Goal: Check status: Check status

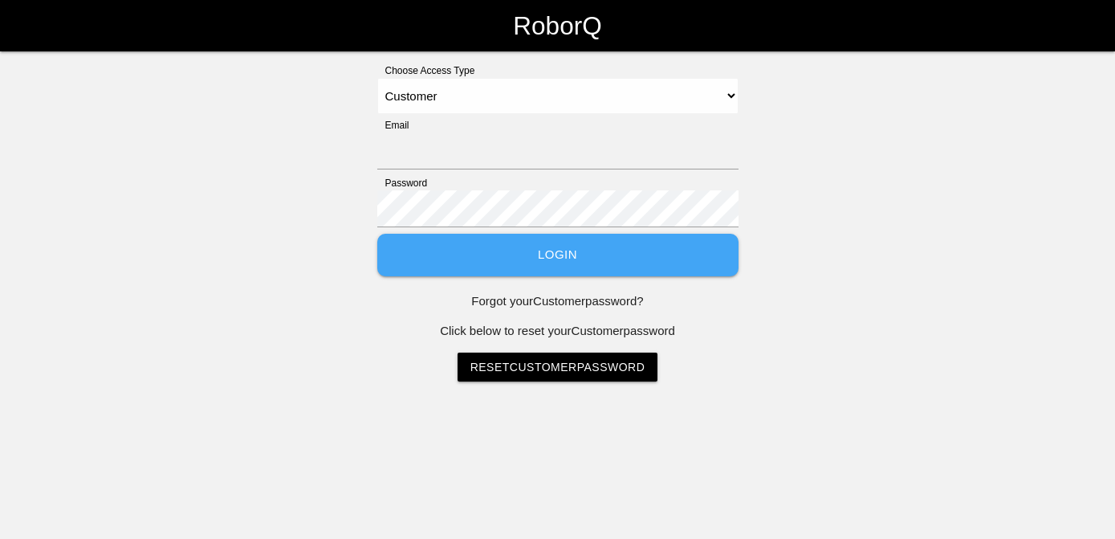
select select "Customer"
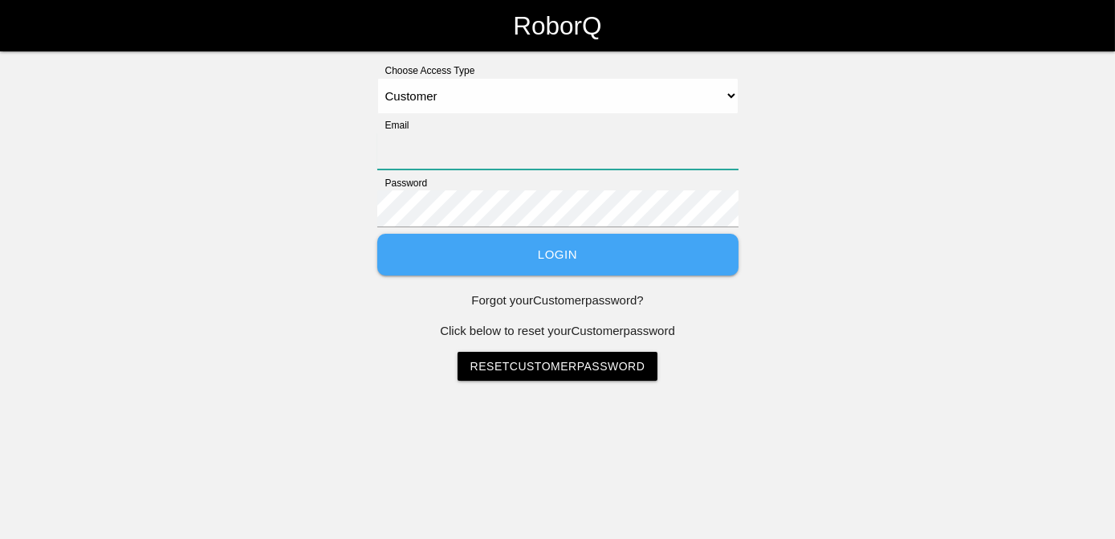
type input "[EMAIL_ADDRESS][PERSON_NAME][PERSON_NAME][DOMAIN_NAME]"
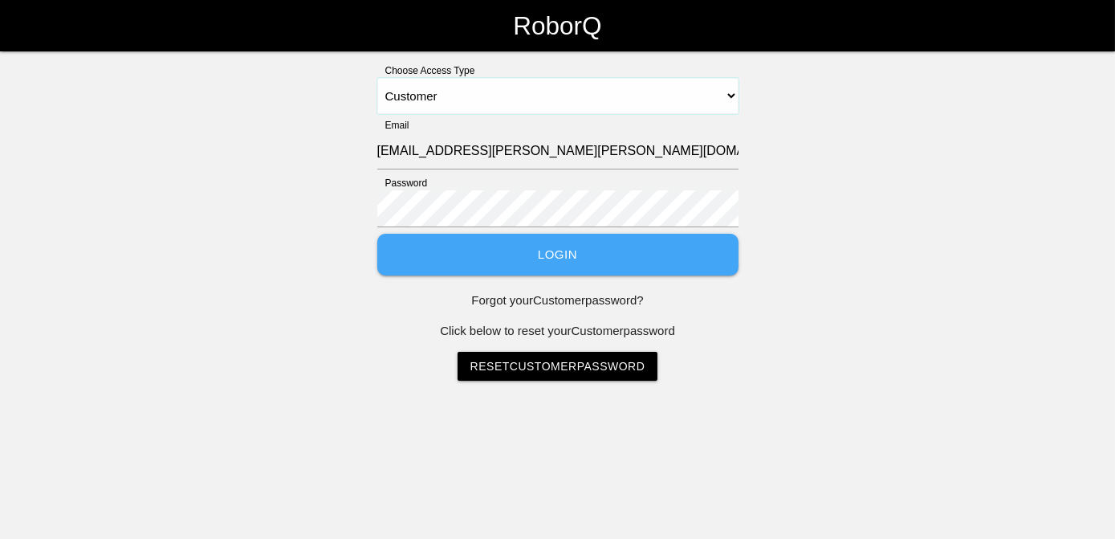
click at [727, 93] on select "Select Access Type Admin Customer Supervisor Worker" at bounding box center [557, 96] width 361 height 36
click at [982, 202] on div "Choose Access Type Select Access Type Admin Customer Supervisor Worker Email [E…" at bounding box center [557, 221] width 1115 height 317
click at [531, 264] on button "Login" at bounding box center [557, 255] width 361 height 43
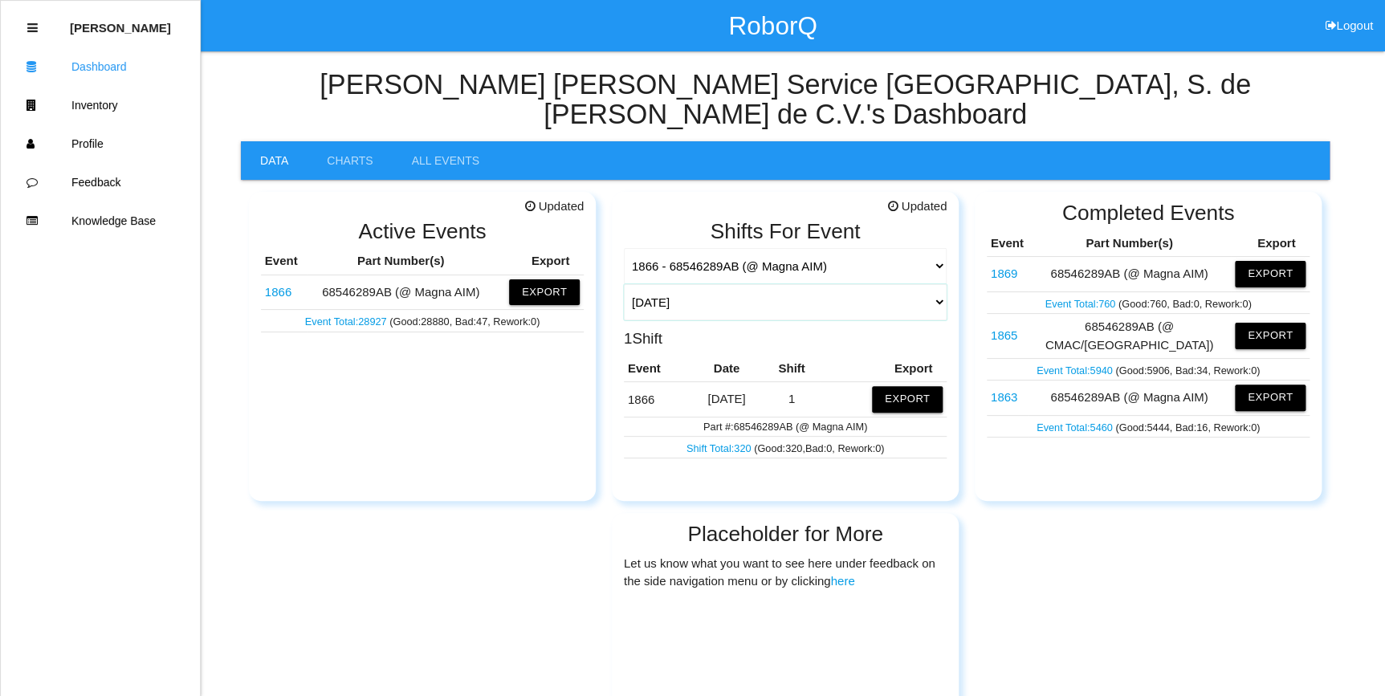
click at [938, 284] on select "[DATE] [DATE] Range Last 7 days (09/08-09/15) Last 30 days (08/16-09/15) Last 6…" at bounding box center [785, 302] width 323 height 36
click at [624, 284] on select "[DATE] [DATE] Range Last 7 days (09/08-09/15) Last 30 days (08/16-09/15) Last 6…" at bounding box center [785, 302] width 323 height 36
select select "60"
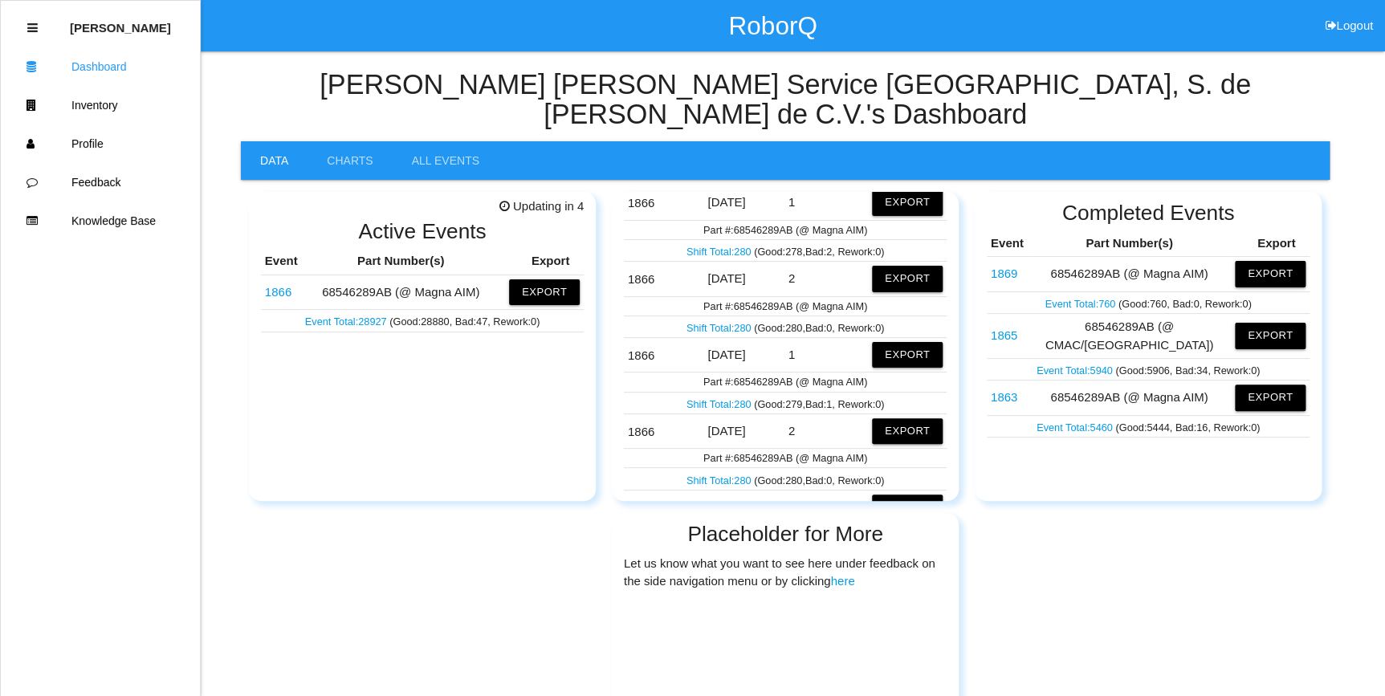
scroll to position [2919, 0]
click at [715, 397] on link "Shift Total: 280" at bounding box center [719, 403] width 67 height 12
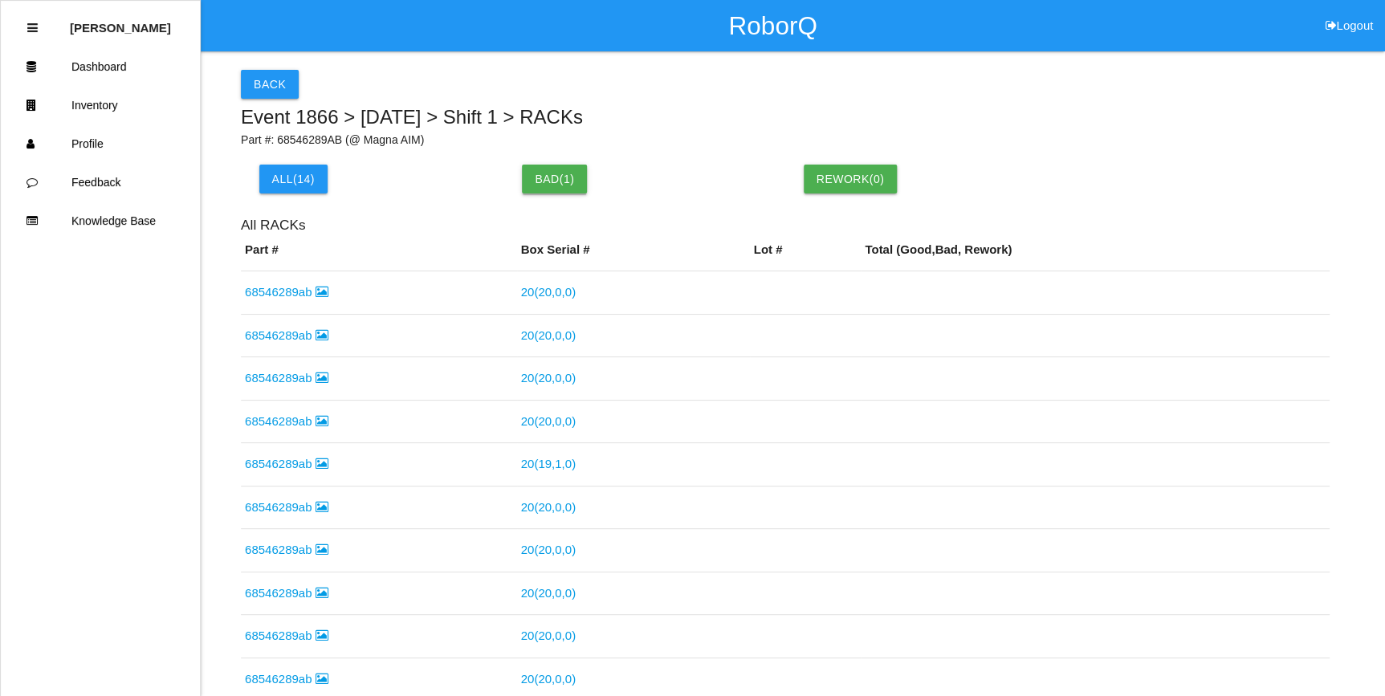
click at [541, 184] on button "Bad ( 1 )" at bounding box center [554, 179] width 65 height 29
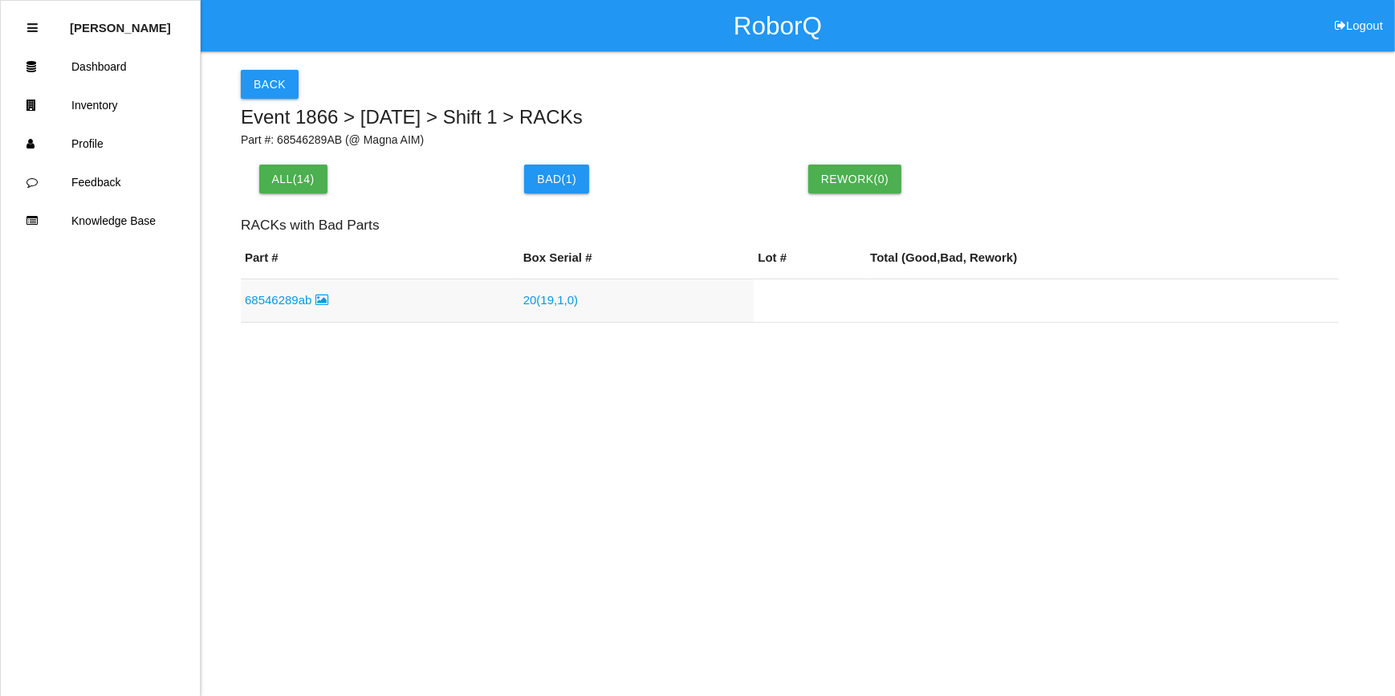
click at [538, 306] on link "20 ( 19 , 1 , 0 )" at bounding box center [550, 300] width 55 height 14
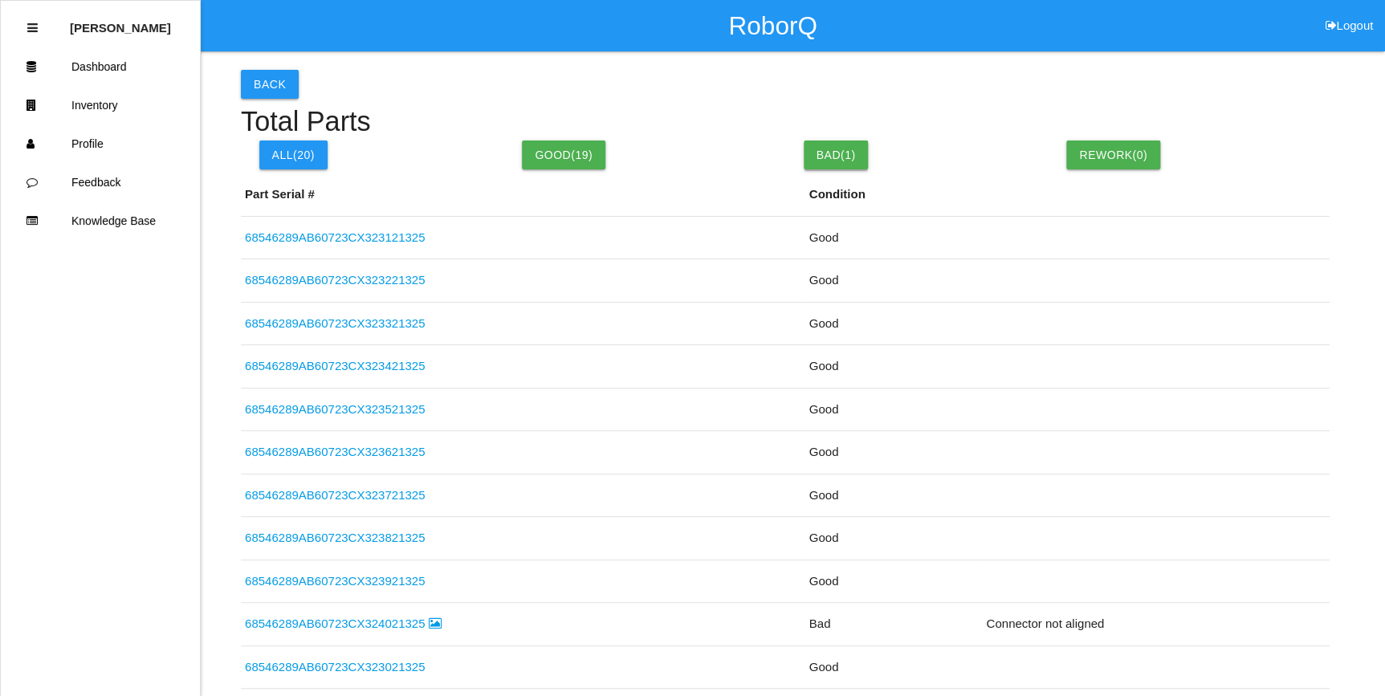
click at [812, 161] on button "Bad( 1 )" at bounding box center [836, 154] width 65 height 29
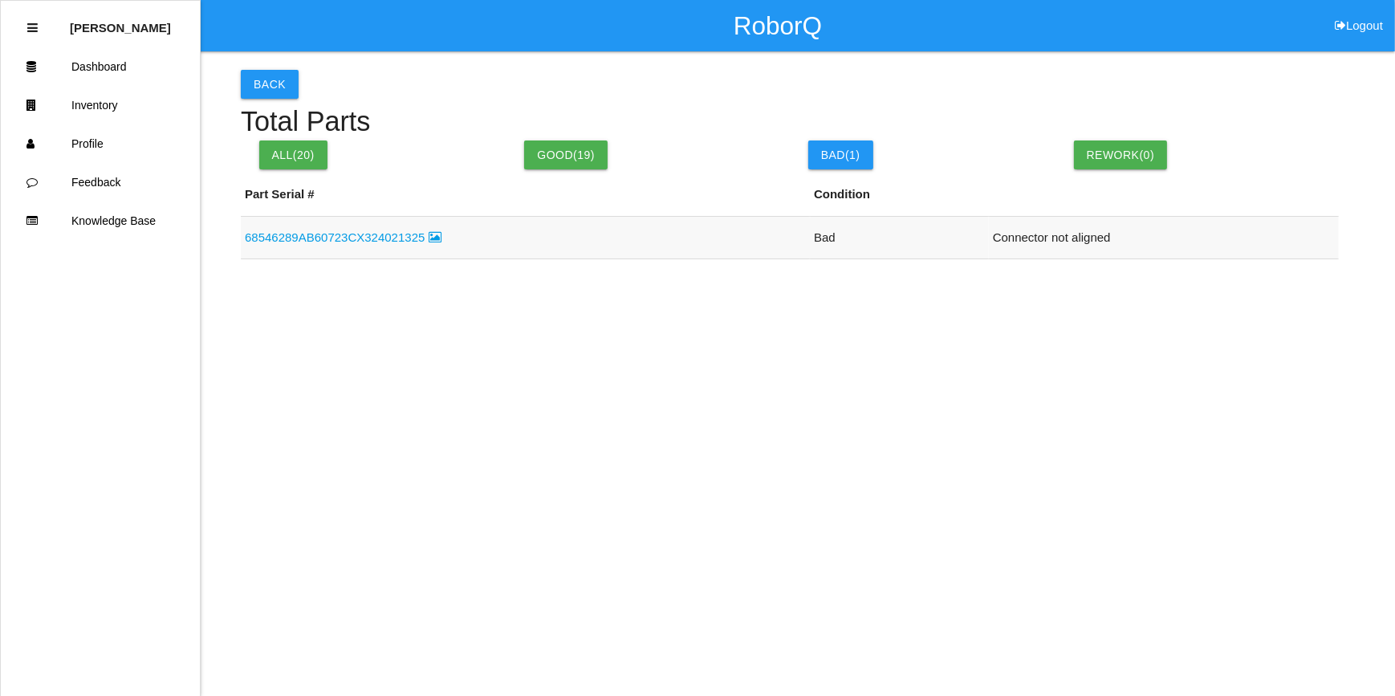
click at [390, 236] on link "68546289AB60723CX324021325" at bounding box center [343, 237] width 197 height 14
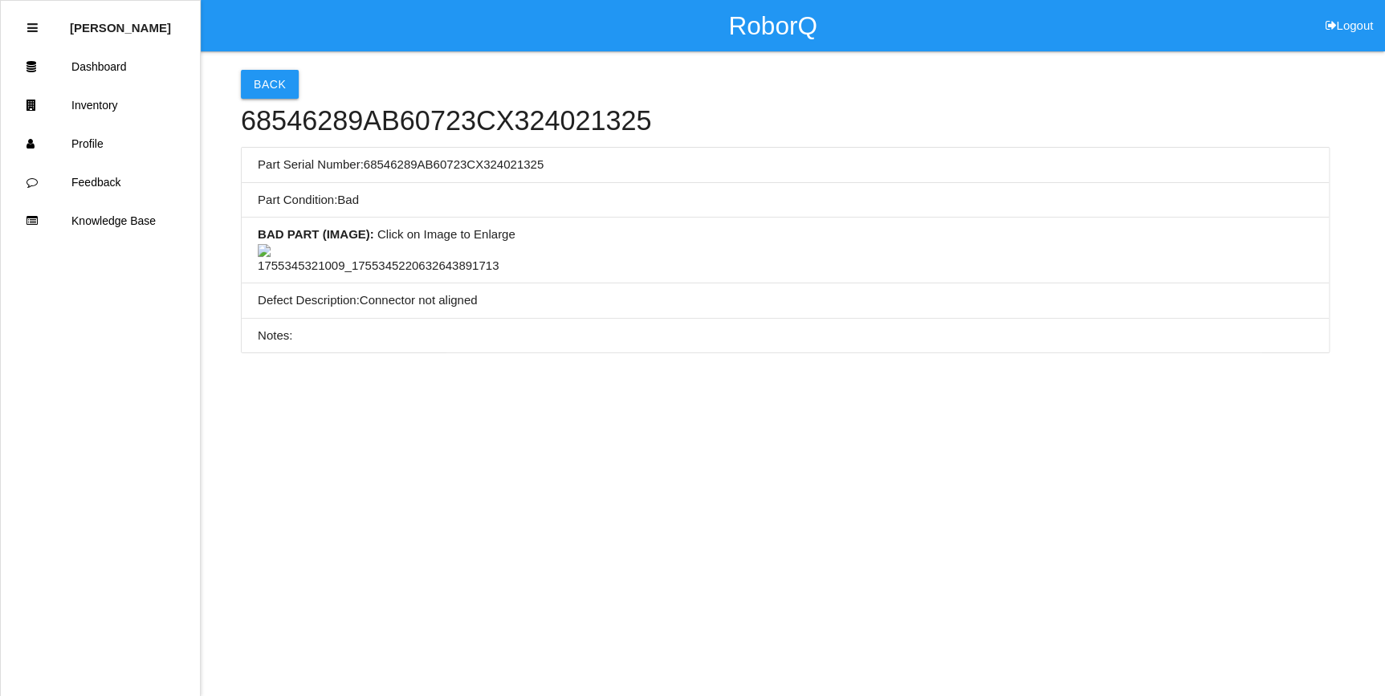
click at [380, 275] on img at bounding box center [378, 259] width 241 height 31
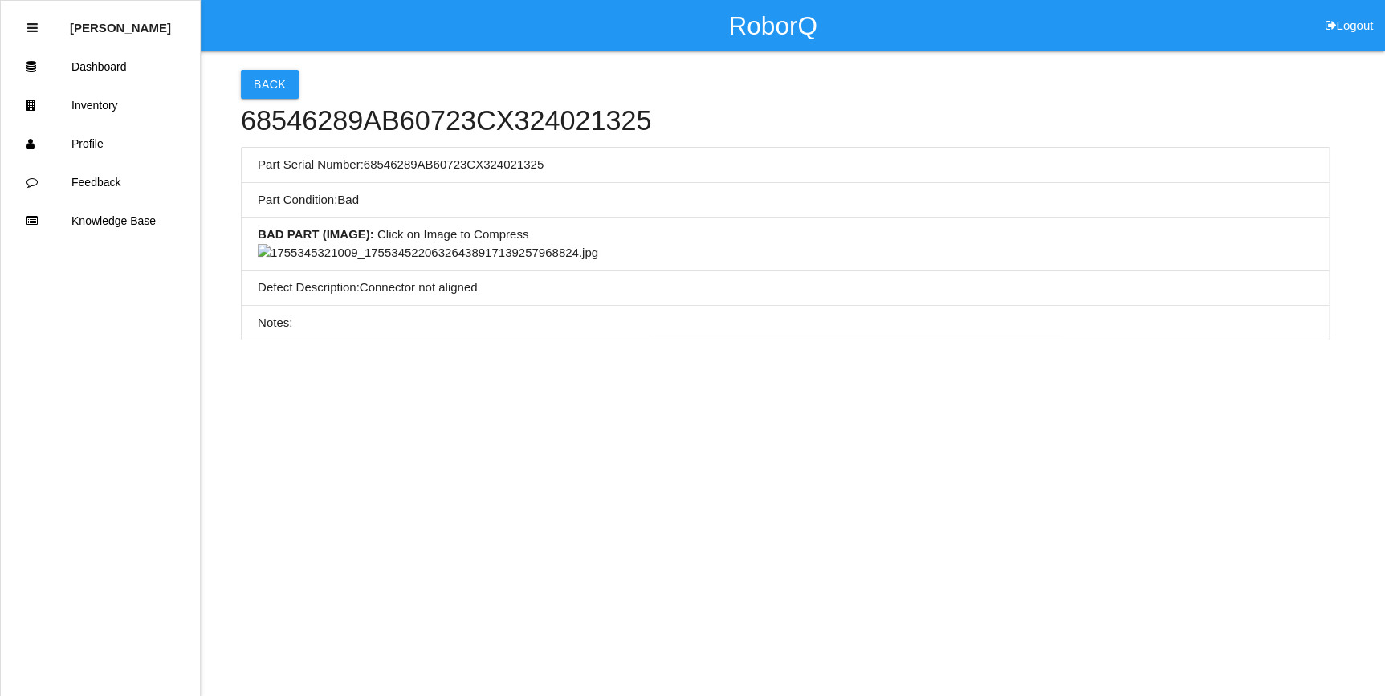
scroll to position [437, 0]
